Goal: Information Seeking & Learning: Learn about a topic

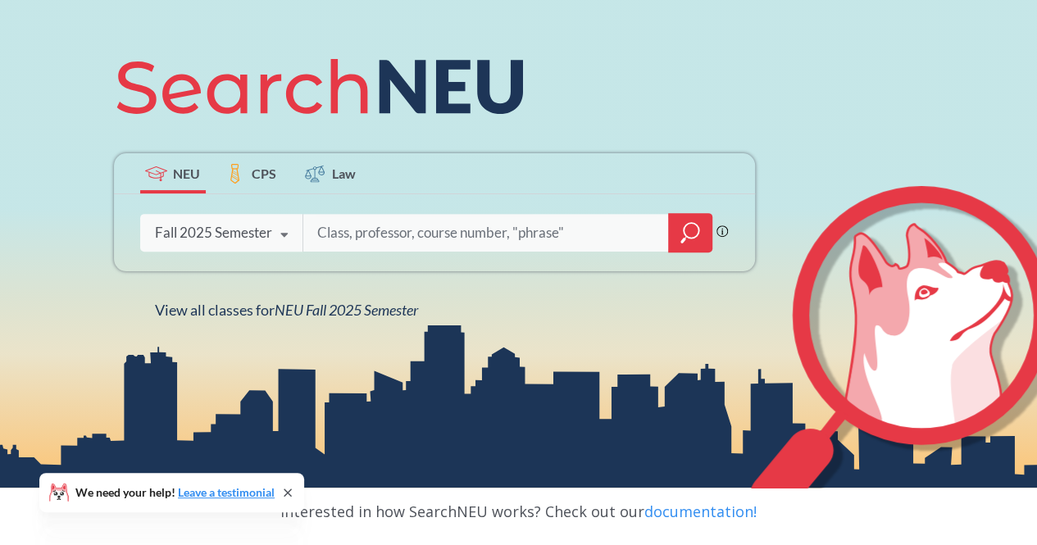
scroll to position [180, 0]
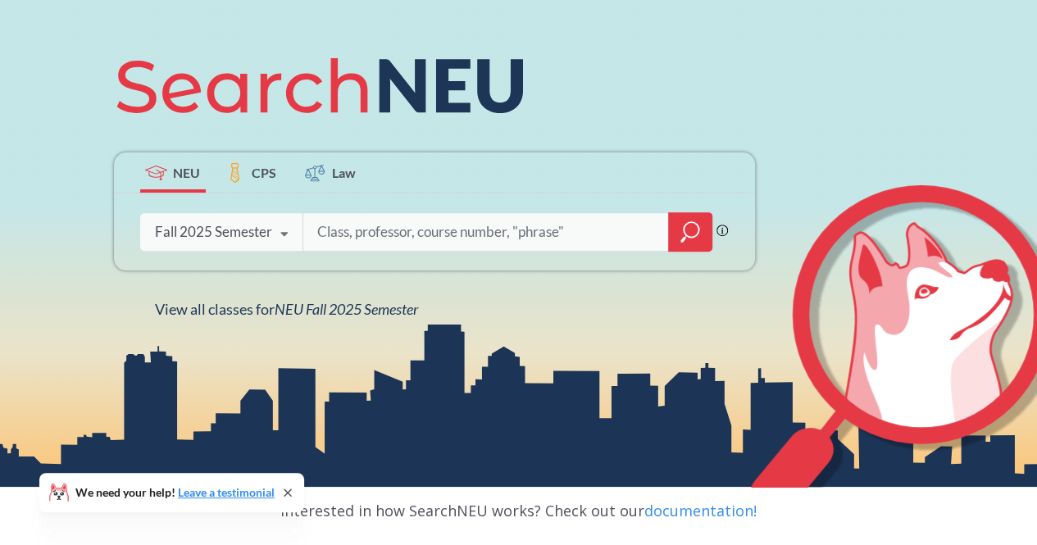
click at [211, 241] on div "Fall 2025 Semester Fall 2025 Semester Summer 2 2025 Semester Summer Full 2025 S…" at bounding box center [221, 231] width 163 height 41
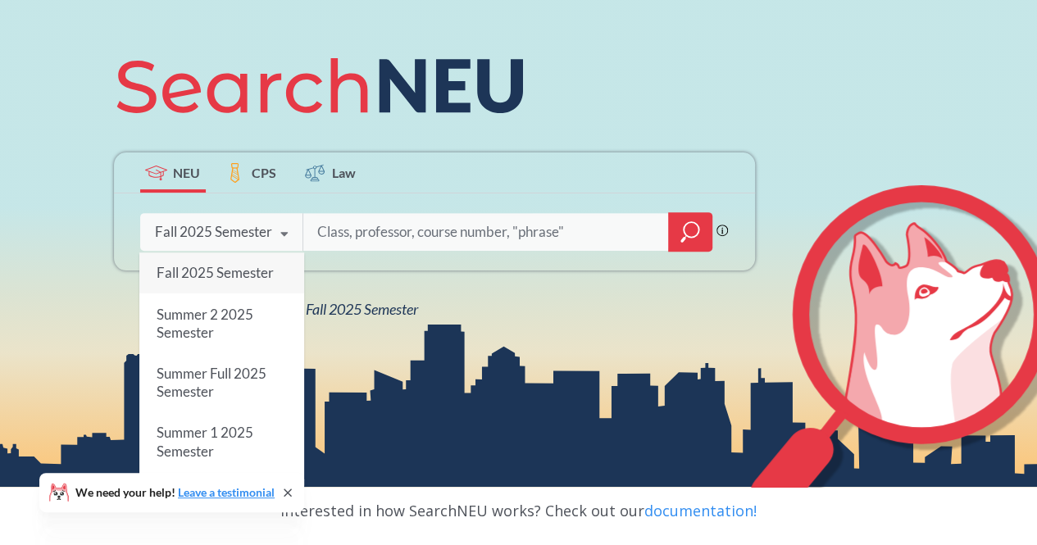
click at [250, 431] on span "Summer 1 2025 Semester" at bounding box center [204, 442] width 97 height 35
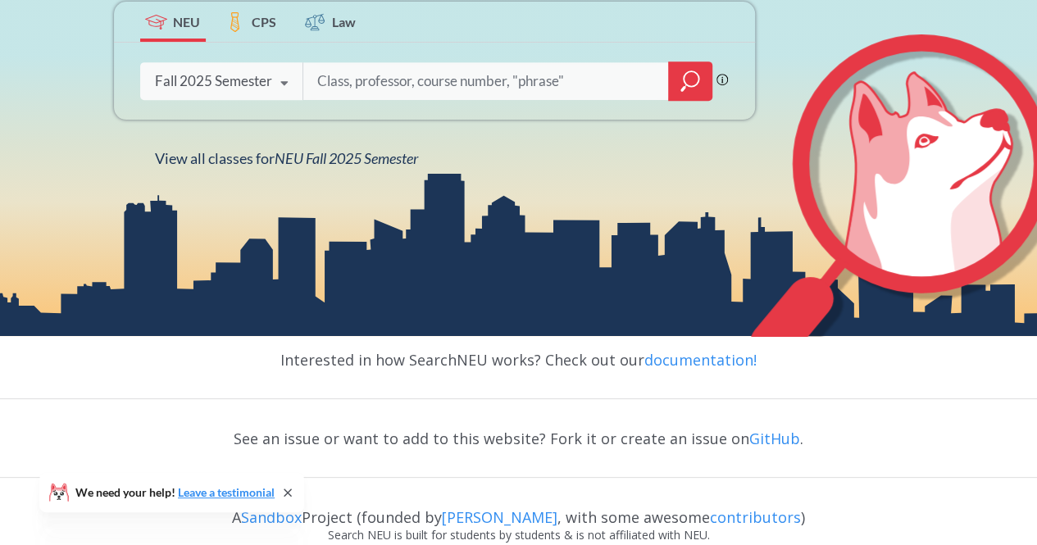
scroll to position [372, 0]
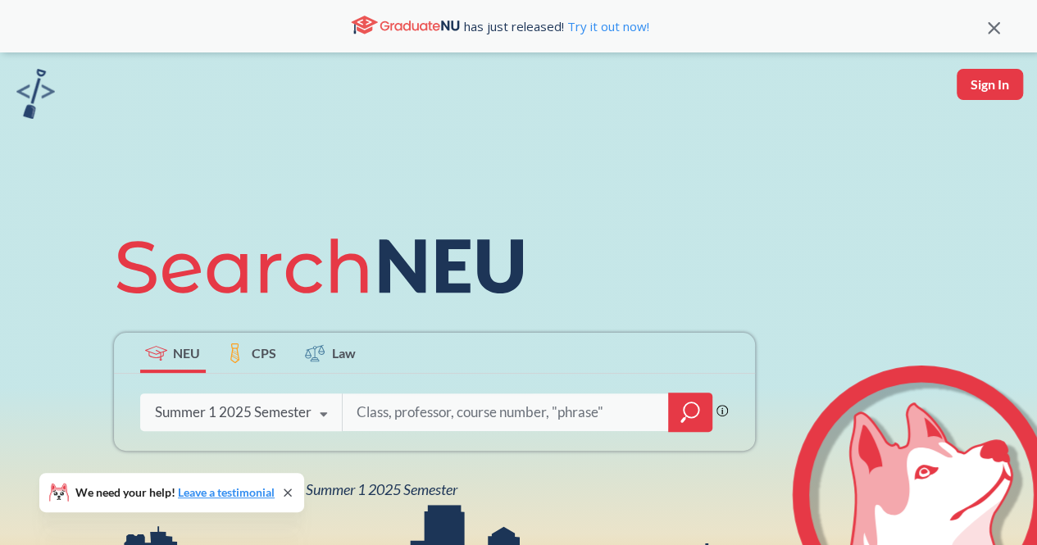
click at [411, 429] on input "search" at bounding box center [506, 412] width 302 height 34
type input "CS4120"
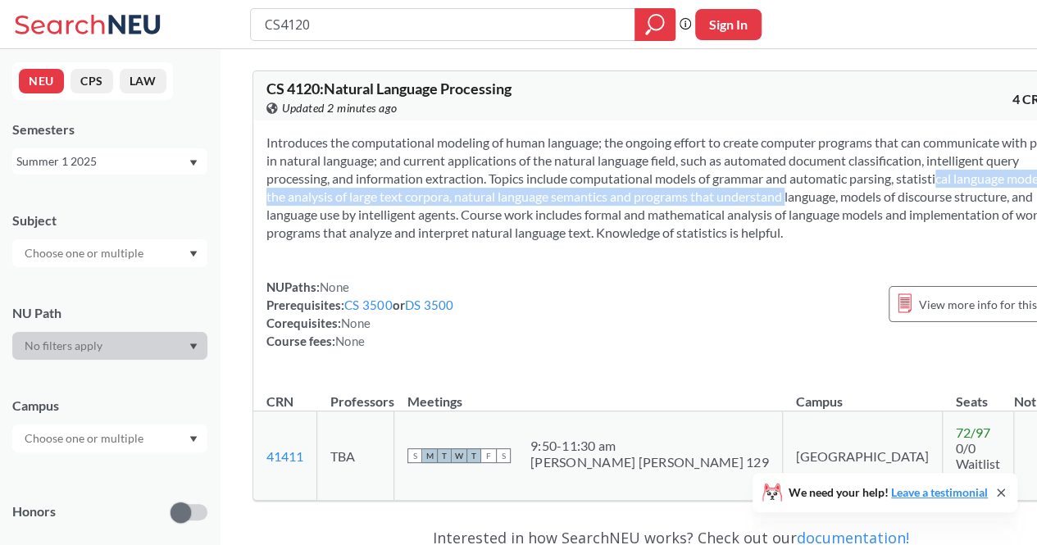
drag, startPoint x: 424, startPoint y: 207, endPoint x: 490, endPoint y: 185, distance: 70.0
click at [477, 198] on section "Introduces the computational modeling of human language; the ongoing effort to …" at bounding box center [670, 188] width 809 height 108
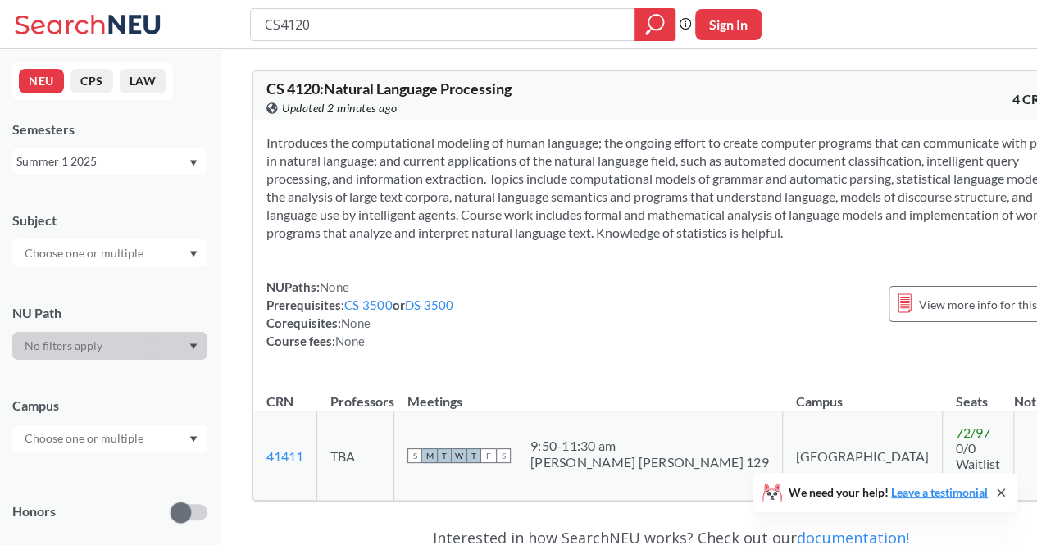
click at [766, 158] on section "Introduces the computational modeling of human language; the ongoing effort to …" at bounding box center [670, 188] width 809 height 108
